Goal: Task Accomplishment & Management: Use online tool/utility

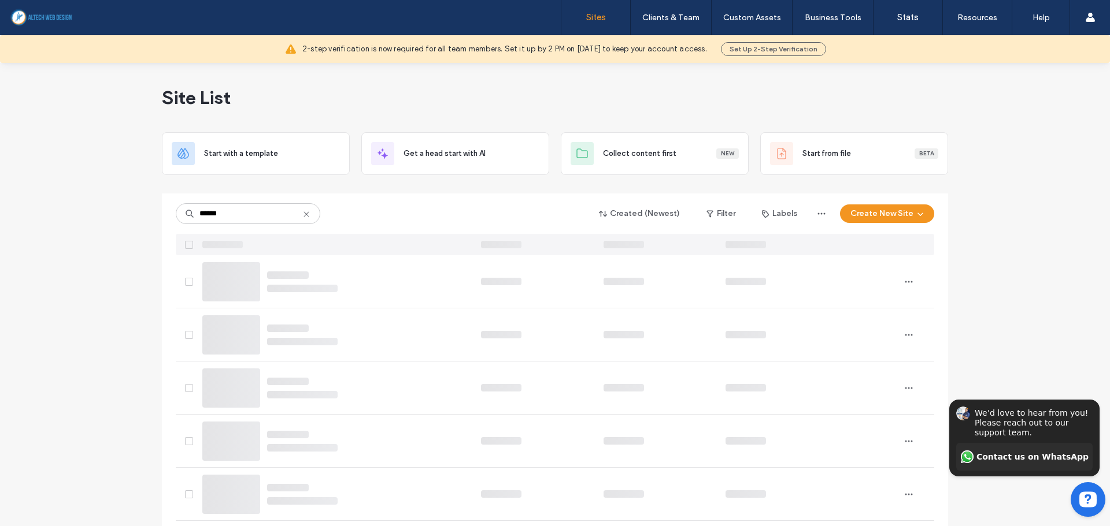
type input "******"
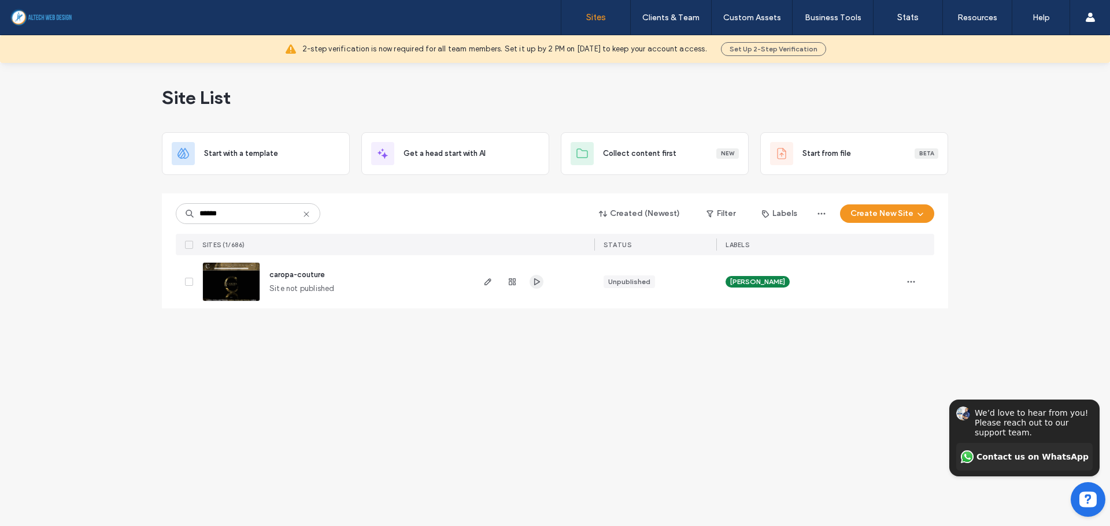
click at [537, 286] on icon "button" at bounding box center [536, 281] width 9 height 9
click at [487, 281] on use "button" at bounding box center [487, 282] width 7 height 7
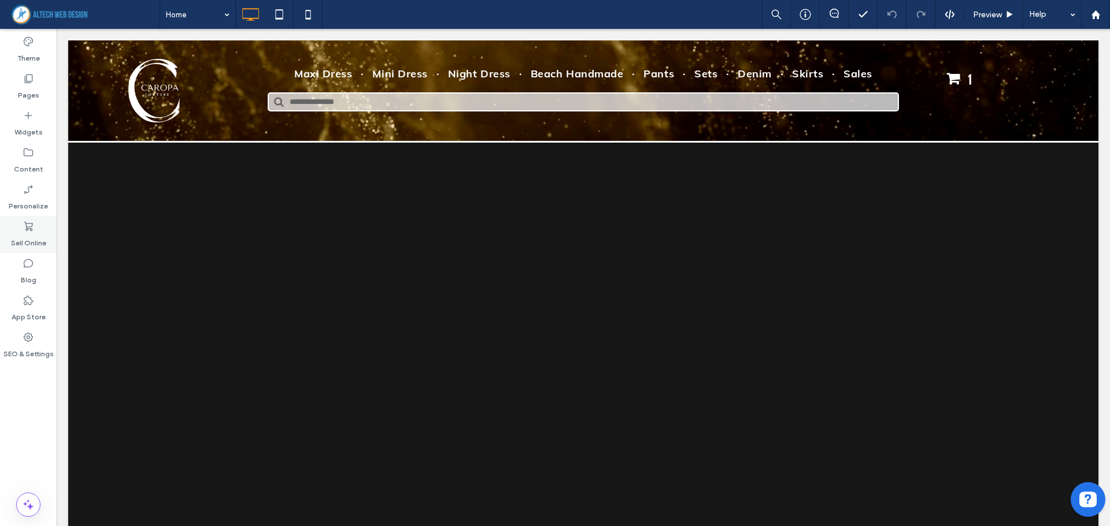
click at [11, 243] on label "Sell Online" at bounding box center [28, 240] width 35 height 16
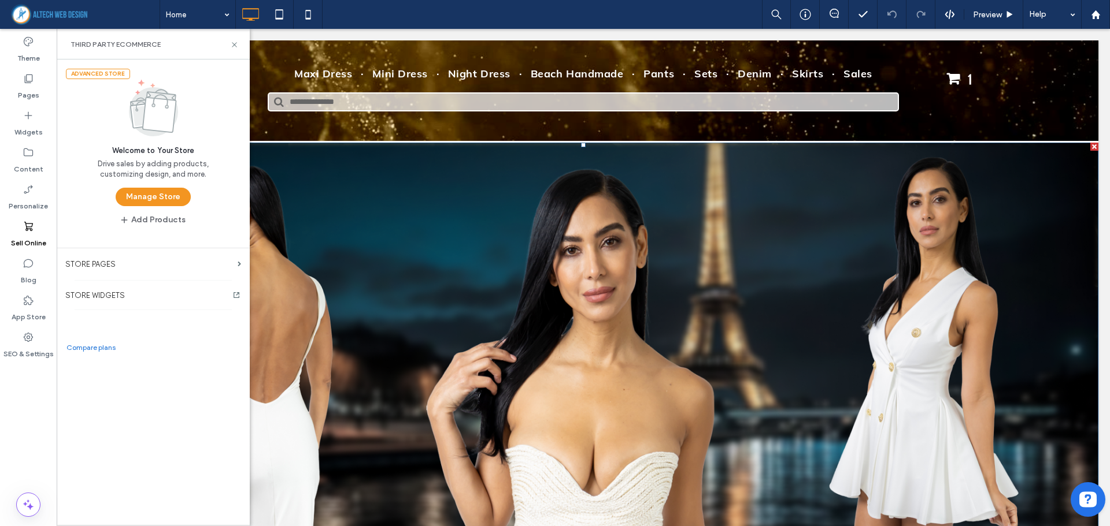
click at [422, 250] on div at bounding box center [583, 355] width 1030 height 357
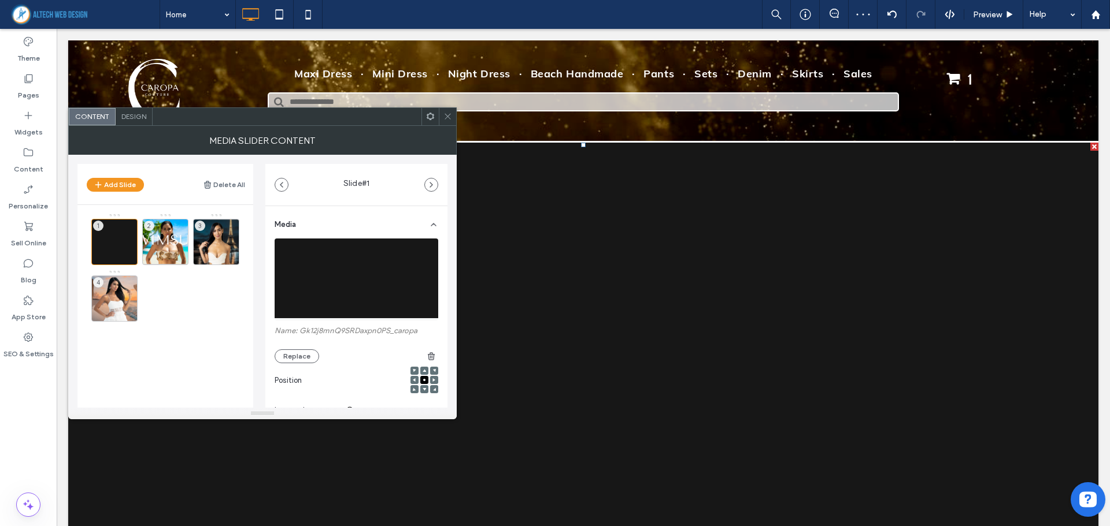
click at [451, 122] on span at bounding box center [447, 116] width 9 height 17
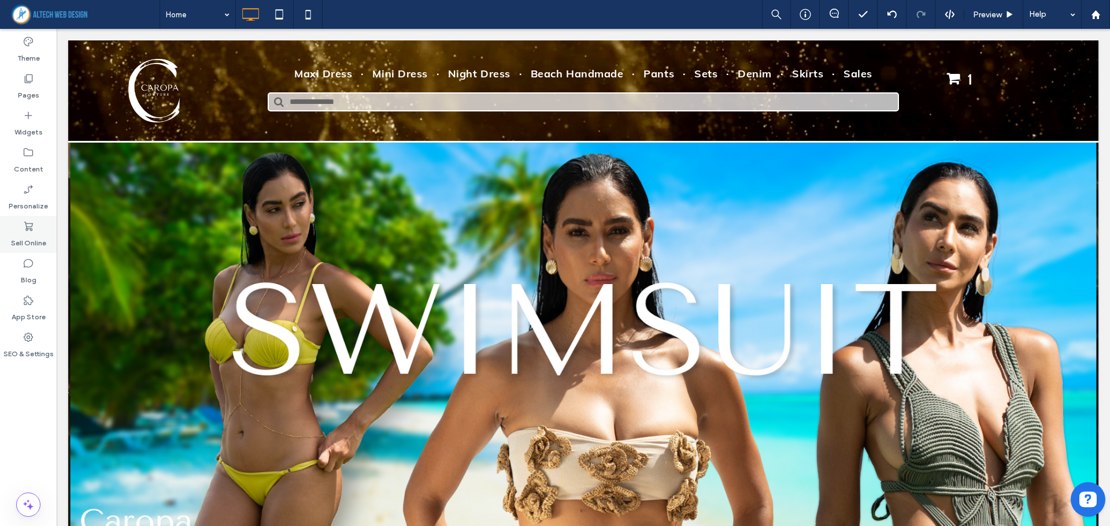
click at [45, 235] on label "Sell Online" at bounding box center [28, 240] width 35 height 16
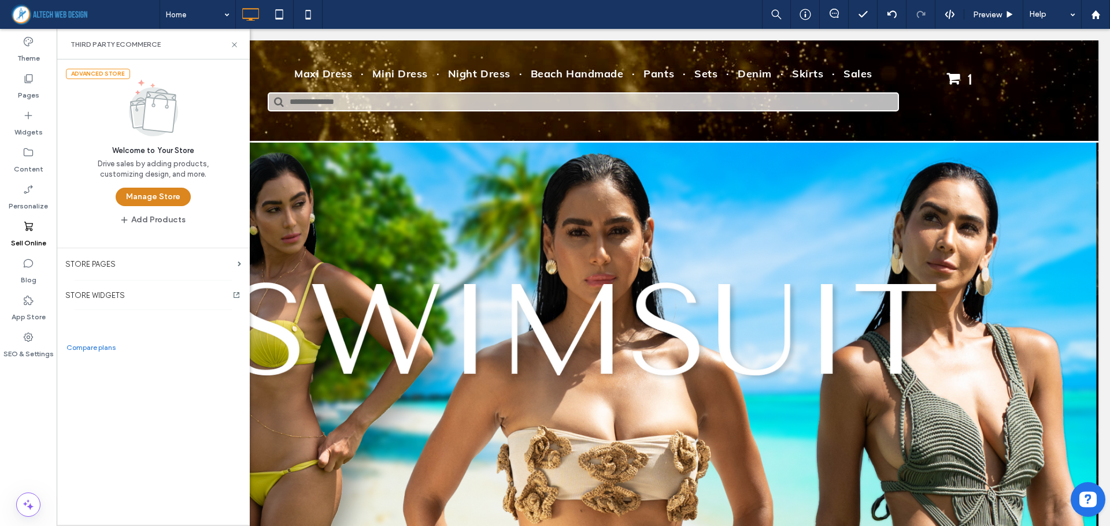
click at [150, 200] on button "Manage Store" at bounding box center [153, 197] width 75 height 18
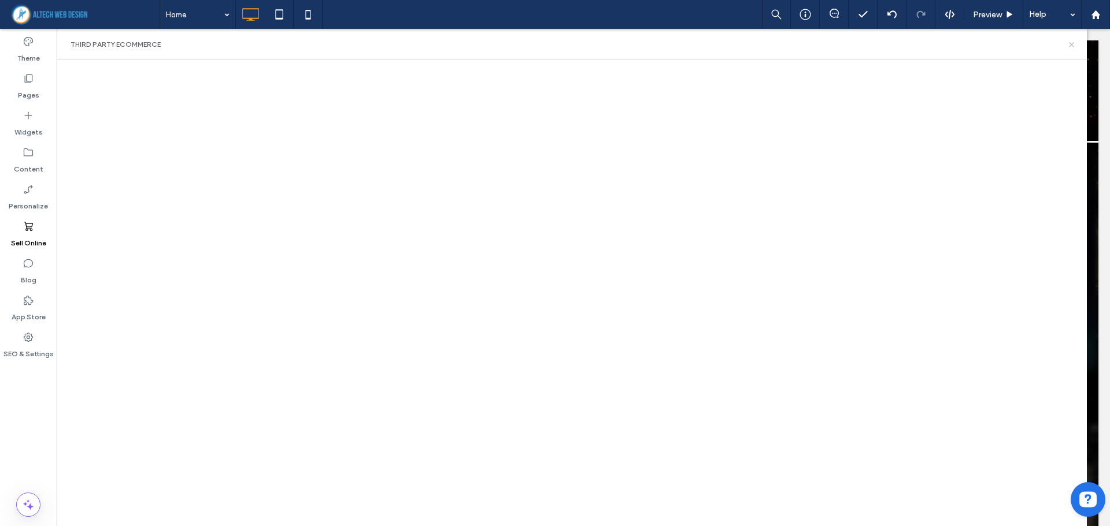
click at [1073, 48] on icon at bounding box center [1071, 44] width 9 height 9
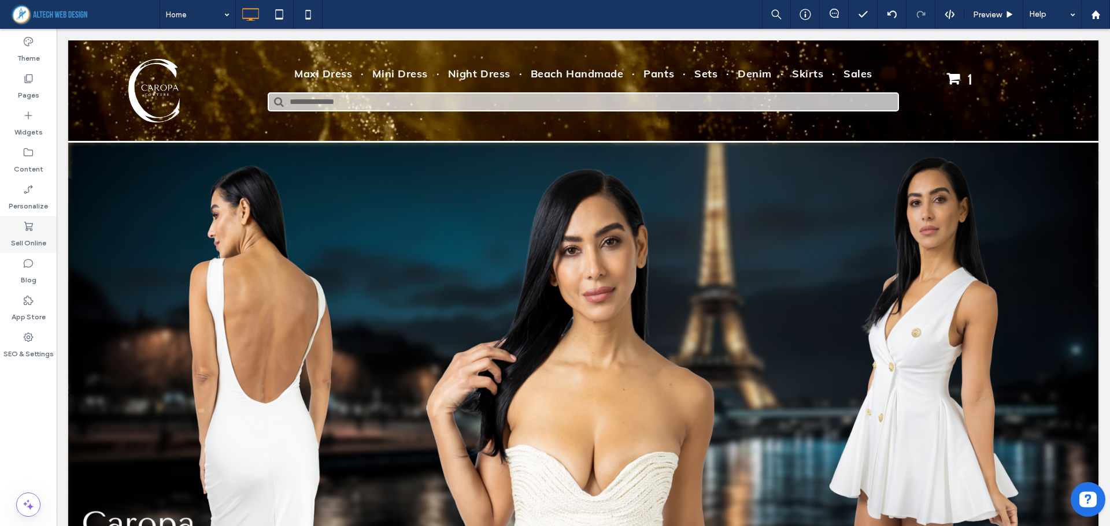
click at [21, 246] on label "Sell Online" at bounding box center [28, 240] width 35 height 16
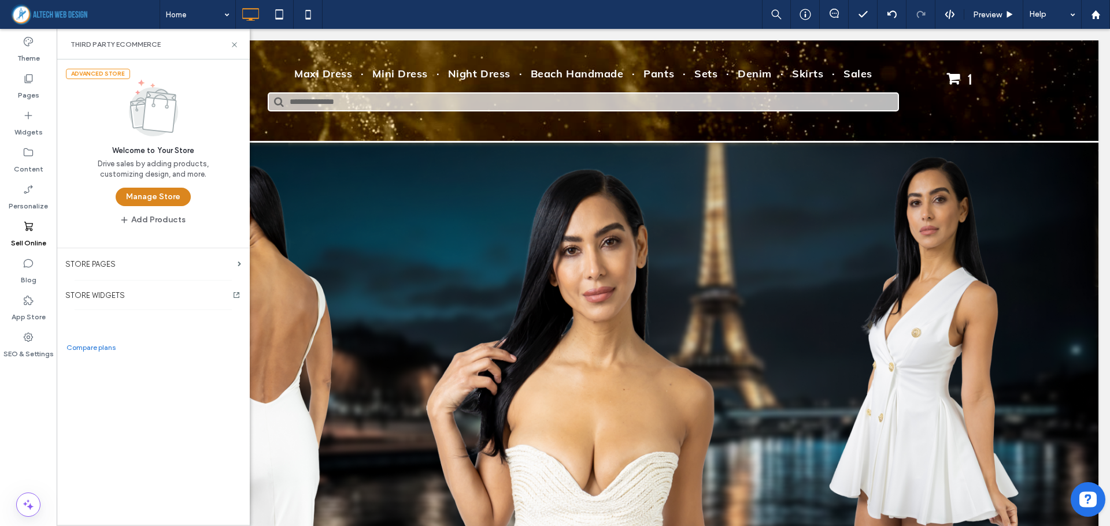
click at [127, 201] on button "Manage Store" at bounding box center [153, 197] width 75 height 18
